Goal: Transaction & Acquisition: Book appointment/travel/reservation

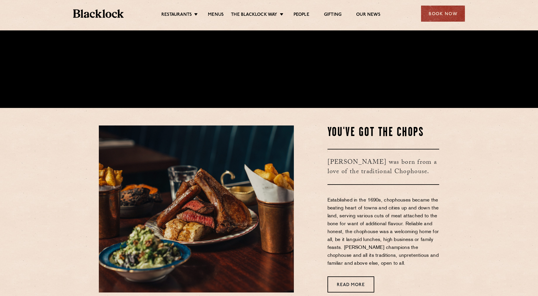
scroll to position [235, 0]
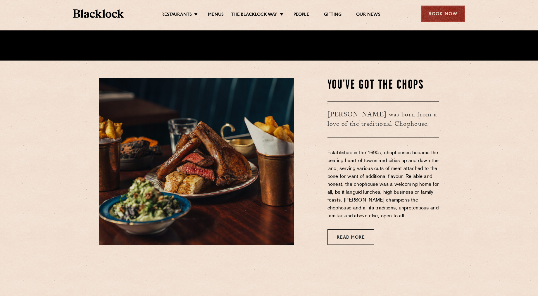
click at [442, 16] on div "Book Now" at bounding box center [443, 14] width 44 height 16
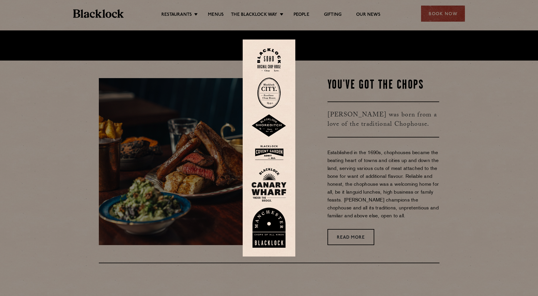
click at [280, 62] on img at bounding box center [268, 60] width 23 height 24
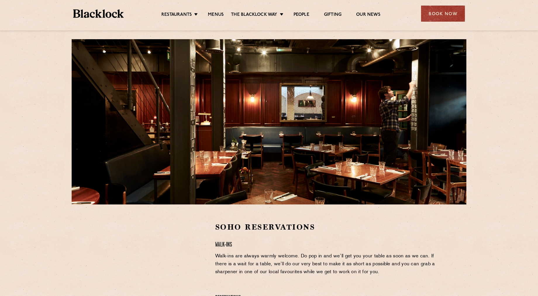
scroll to position [146, 0]
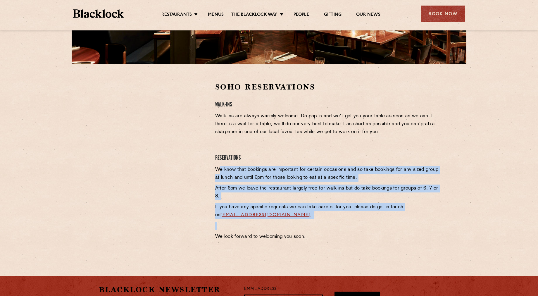
drag, startPoint x: 220, startPoint y: 167, endPoint x: 397, endPoint y: 225, distance: 186.7
click at [397, 225] on div "Soho Reservations Walk-Ins Walk-ins are always warmly welcome. Do pop in and we…" at bounding box center [327, 163] width 233 height 162
click at [360, 180] on p "We know that bookings are important for certain occasions and so take bookings …" at bounding box center [327, 174] width 224 height 16
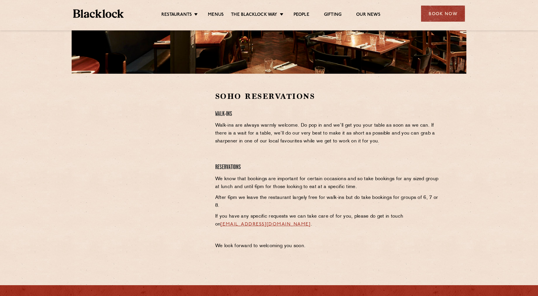
scroll to position [204, 0]
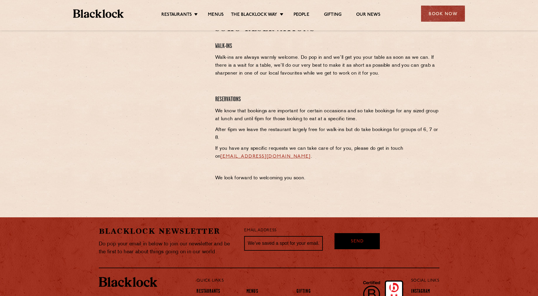
click at [275, 156] on link "[EMAIL_ADDRESS][DOMAIN_NAME]" at bounding box center [265, 156] width 90 height 5
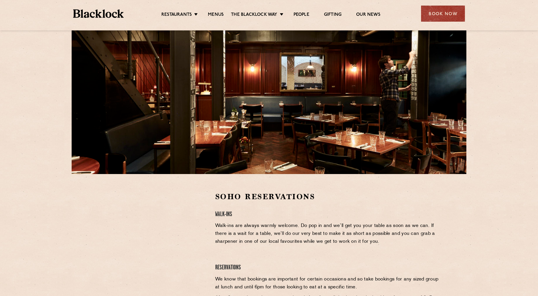
scroll to position [0, 0]
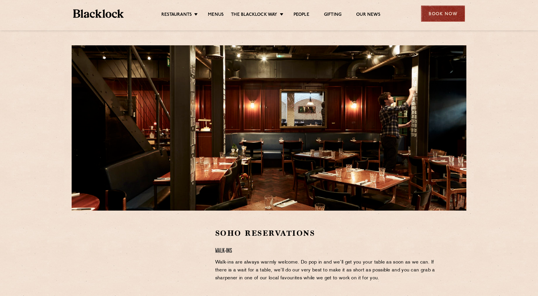
click at [430, 11] on div "Book Now" at bounding box center [443, 14] width 44 height 16
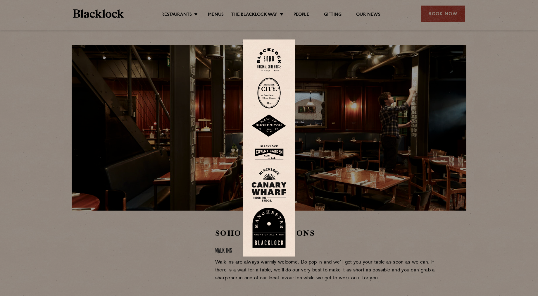
click at [275, 57] on img at bounding box center [268, 60] width 23 height 24
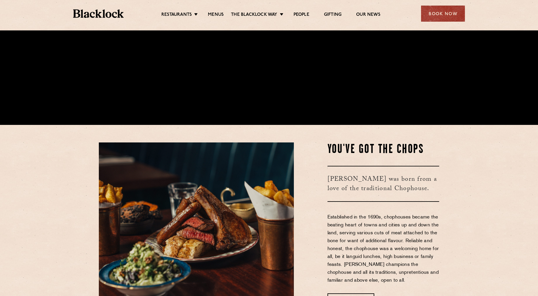
scroll to position [186, 0]
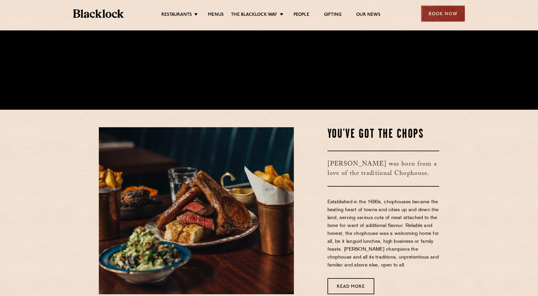
click at [443, 15] on div "Book Now" at bounding box center [443, 14] width 44 height 16
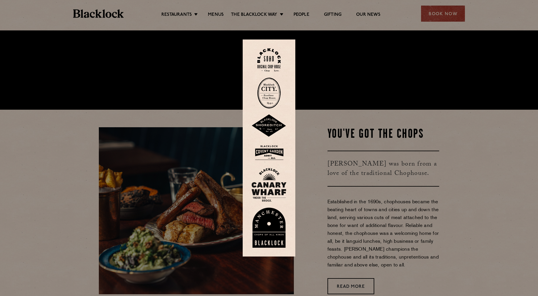
click at [275, 60] on img at bounding box center [268, 60] width 23 height 24
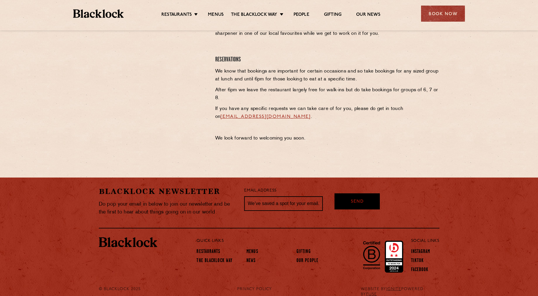
scroll to position [253, 0]
